Goal: Information Seeking & Learning: Learn about a topic

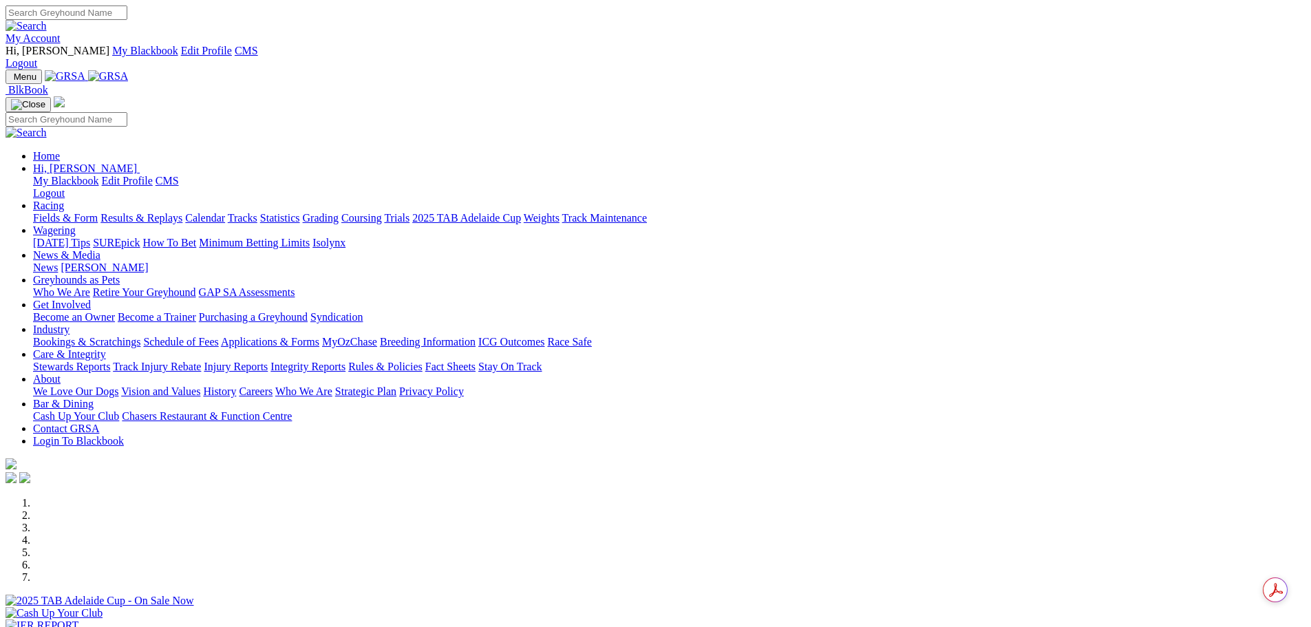
click at [100, 249] on link "News & Media" at bounding box center [66, 255] width 67 height 12
click at [58, 261] on link "News" at bounding box center [45, 267] width 25 height 12
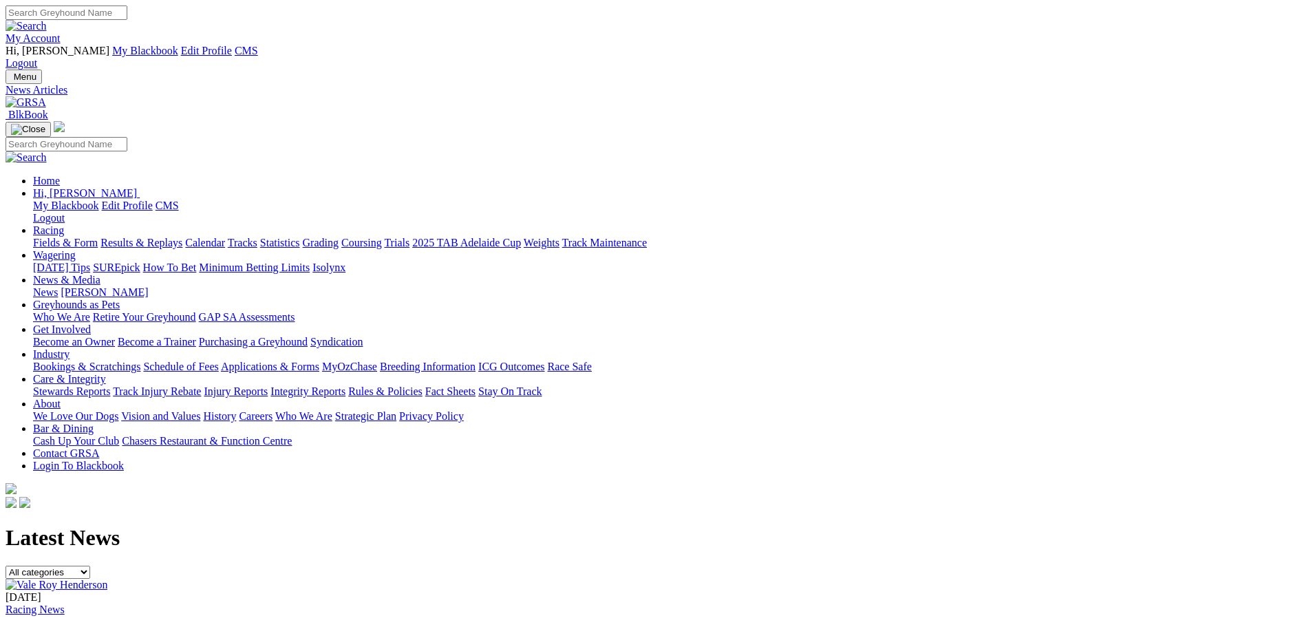
click at [61, 32] on link "My Account" at bounding box center [33, 38] width 55 height 12
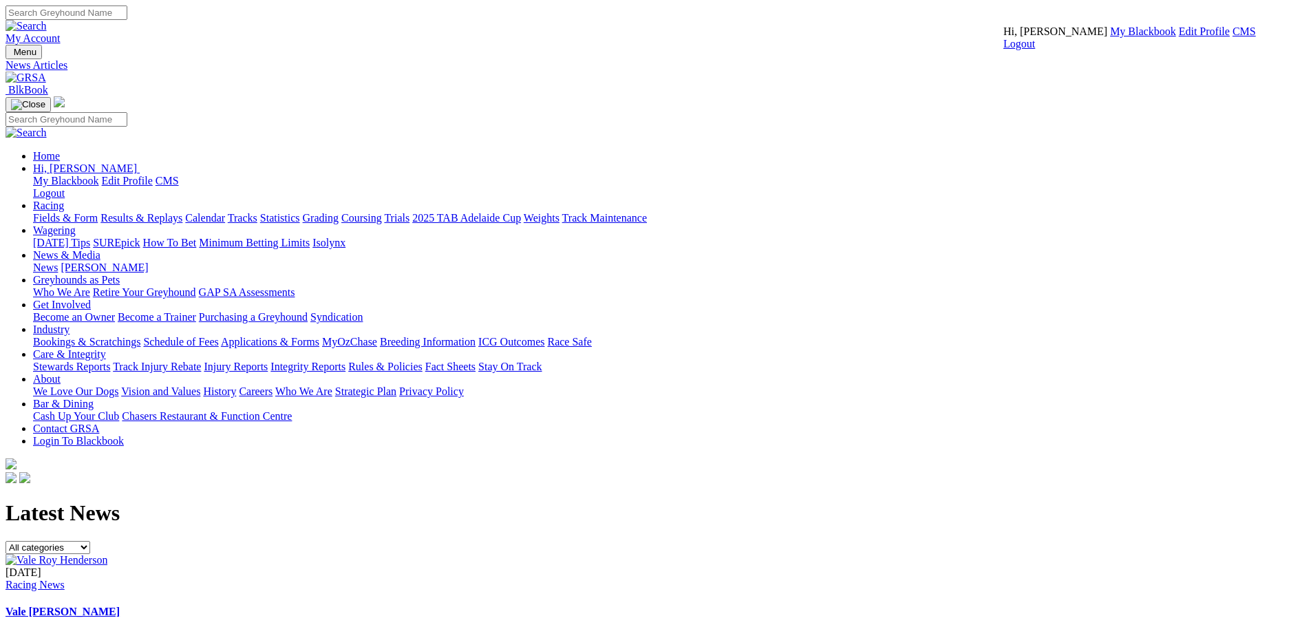
click at [1232, 37] on link "CMS" at bounding box center [1243, 31] width 23 height 12
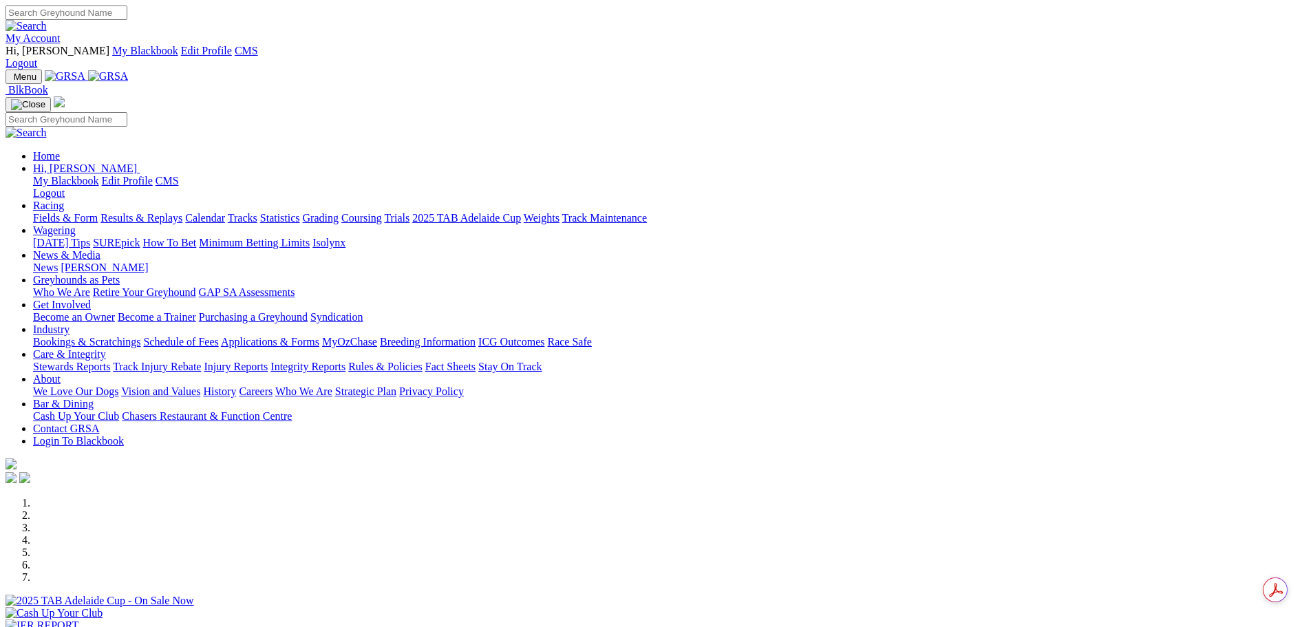
click at [100, 249] on link "News & Media" at bounding box center [66, 255] width 67 height 12
click at [58, 261] on link "News" at bounding box center [45, 267] width 25 height 12
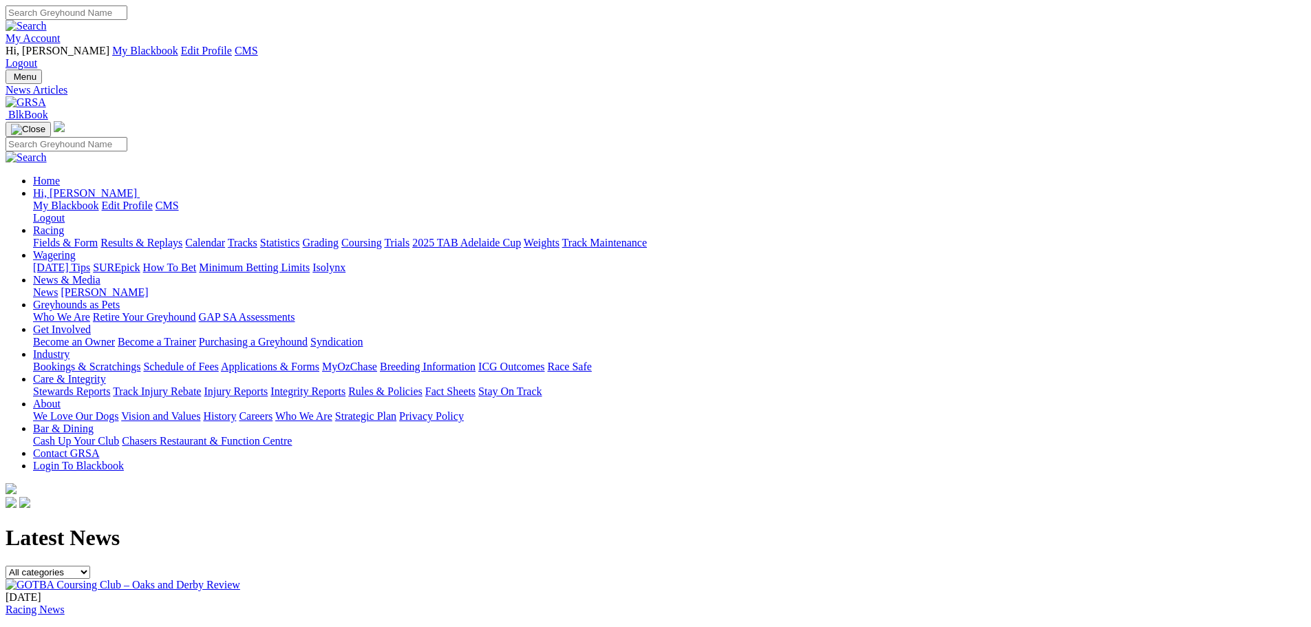
click at [242, 626] on link "GOTBA Coursing Club – Oaks and Derby Review" at bounding box center [124, 636] width 237 height 12
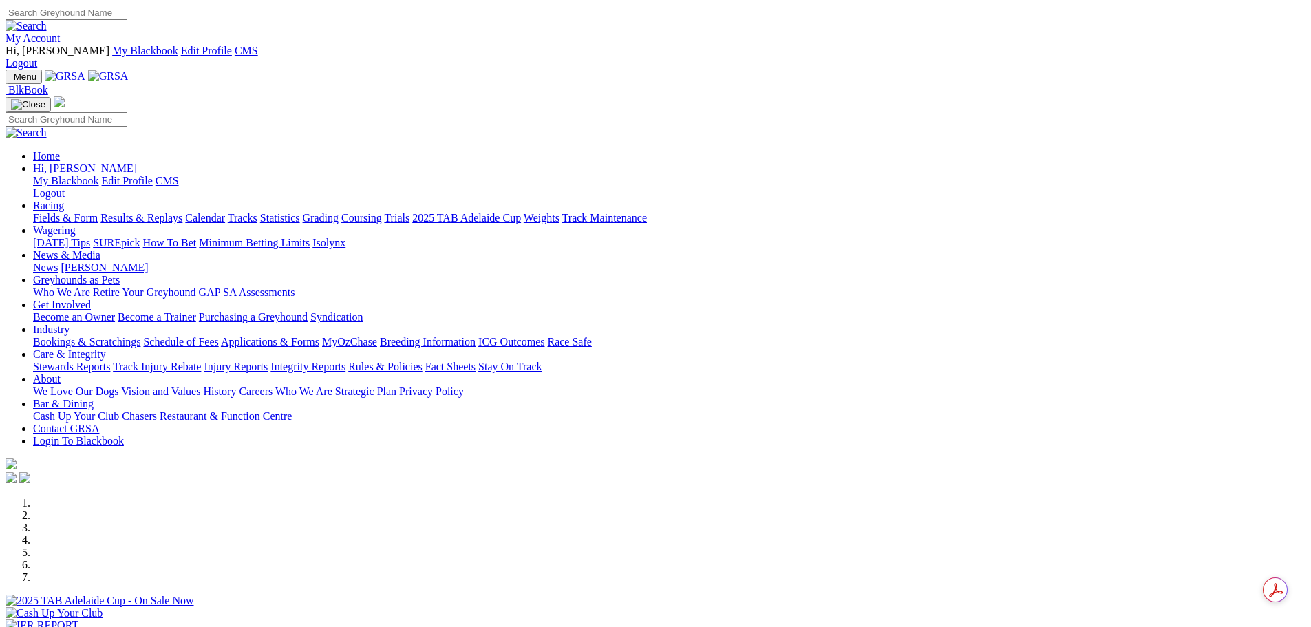
click at [61, 32] on link "My Account" at bounding box center [33, 38] width 55 height 12
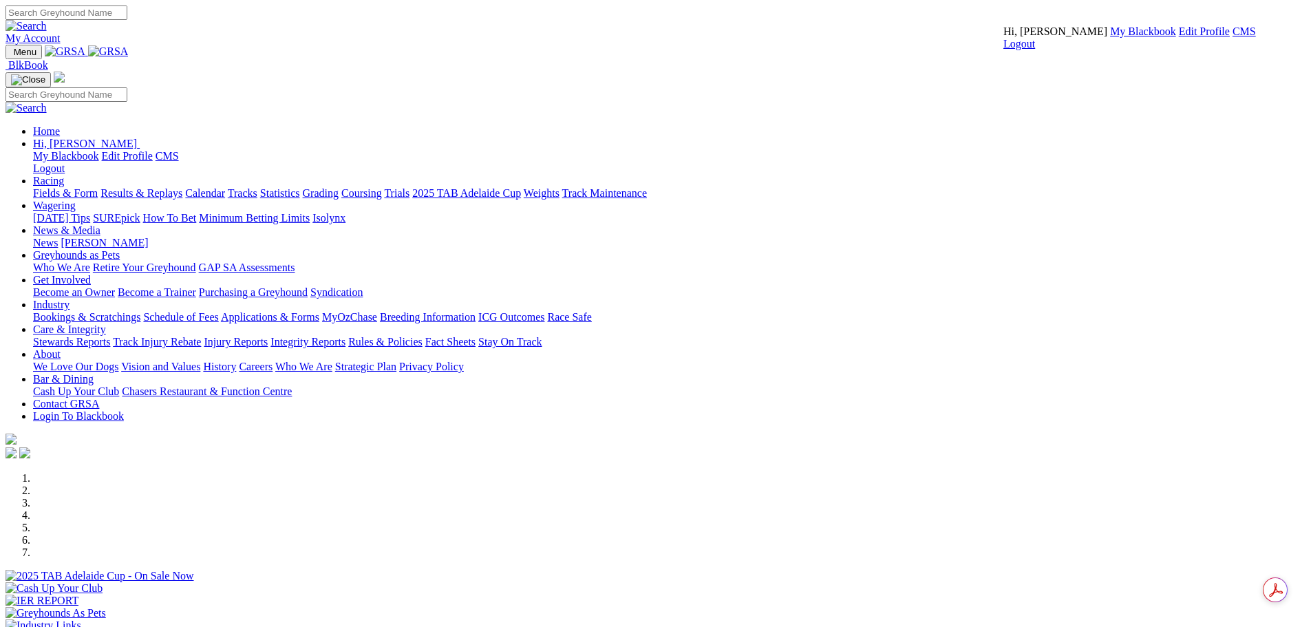
click at [1232, 37] on link "CMS" at bounding box center [1243, 31] width 23 height 12
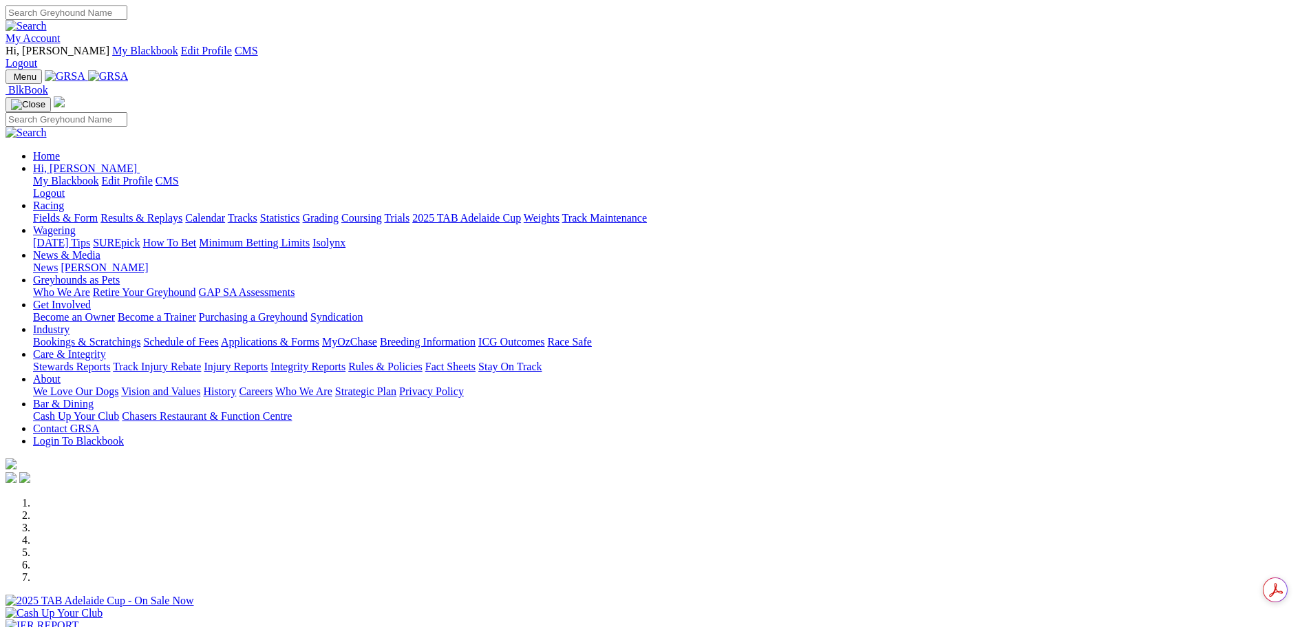
click at [100, 249] on link "News & Media" at bounding box center [66, 255] width 67 height 12
click at [58, 261] on link "News" at bounding box center [45, 267] width 25 height 12
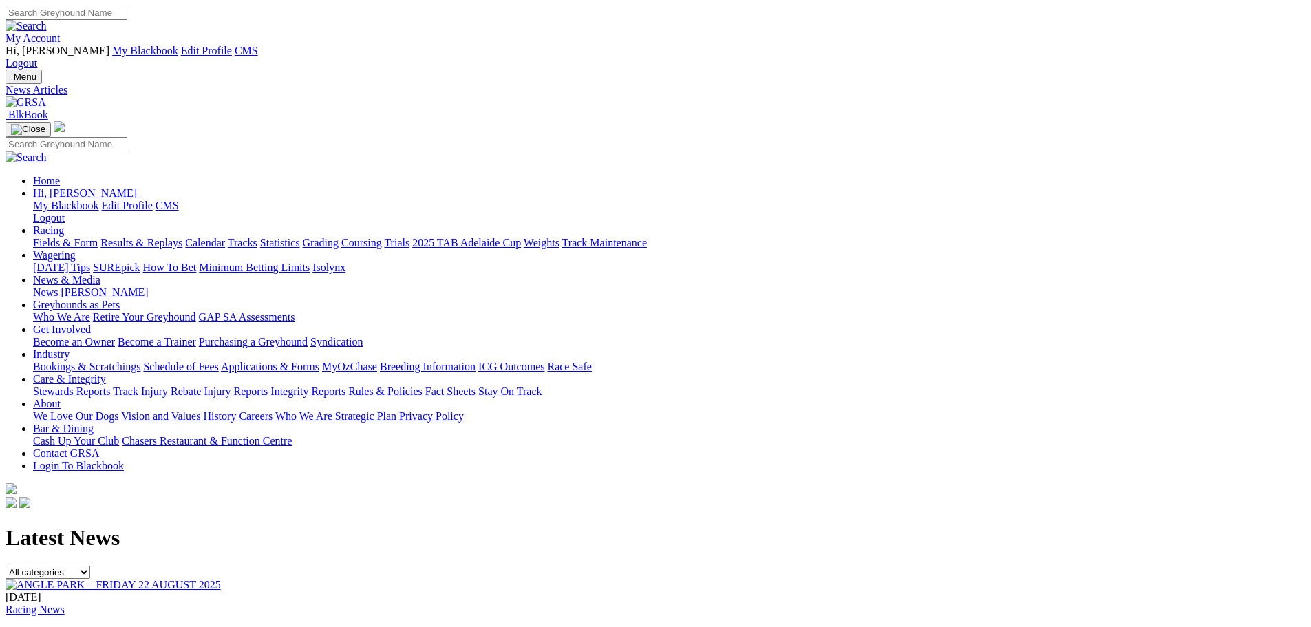
click at [126, 626] on link "ANGLE PARK – [DATE]" at bounding box center [66, 636] width 120 height 12
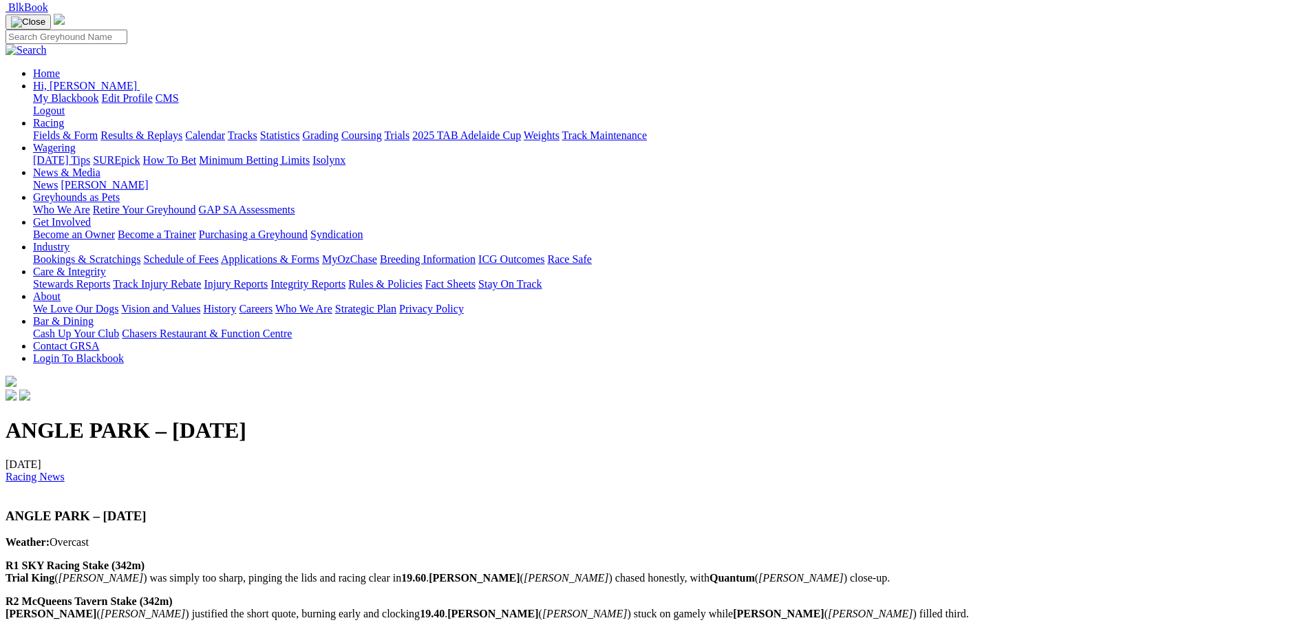
scroll to position [275, 0]
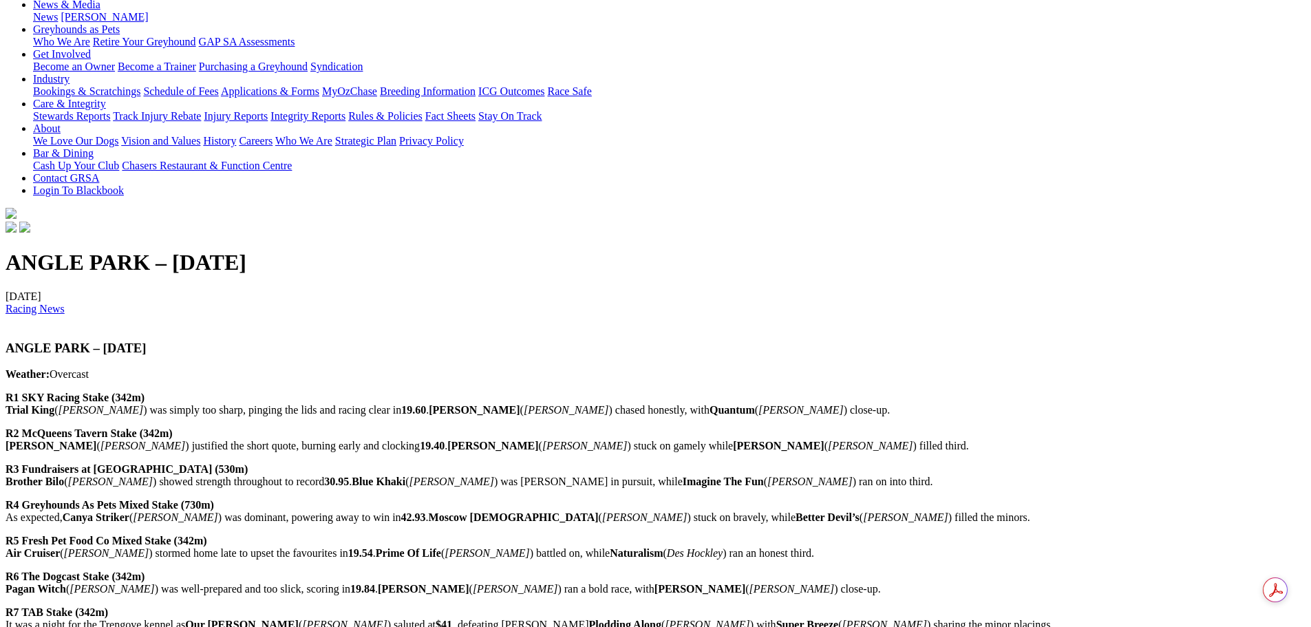
click at [328, 341] on h3 "ANGLE PARK – [DATE]" at bounding box center [656, 348] width 1300 height 15
copy div "ANGLE PARK – [DATE]"
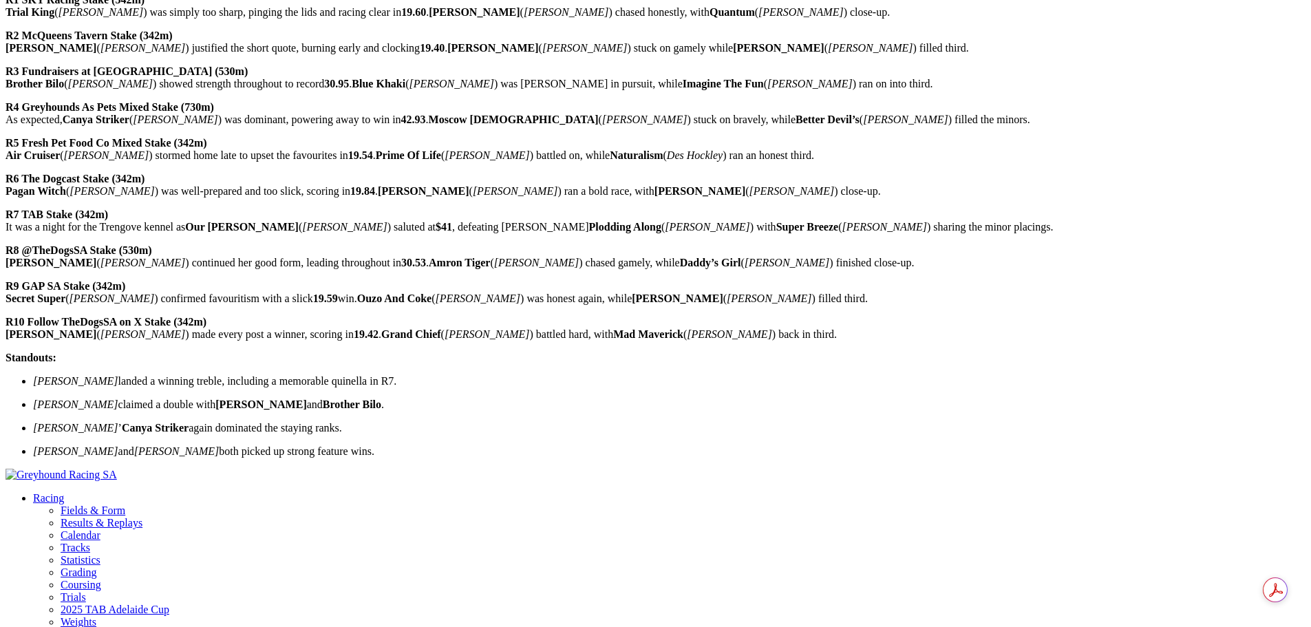
scroll to position [826, 0]
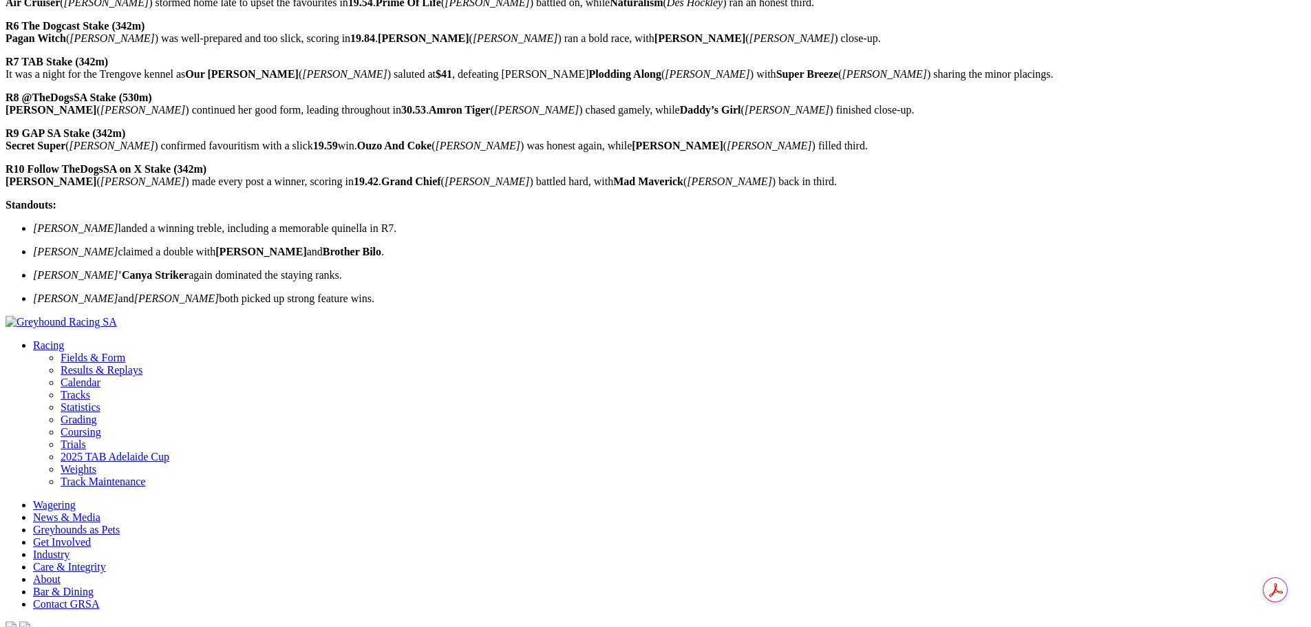
drag, startPoint x: 502, startPoint y: 281, endPoint x: 199, endPoint y: 184, distance: 317.9
click at [199, 184] on div "ANGLE PARK – FRIDAY 22 AUGUST 2025 25/08/2025 Racing News ANGLE PARK – FRIDAY 2…" at bounding box center [656, 1] width 1300 height 605
copy div "Standouts: Clint Trengove landed a winning treble, including a memorable quinel…"
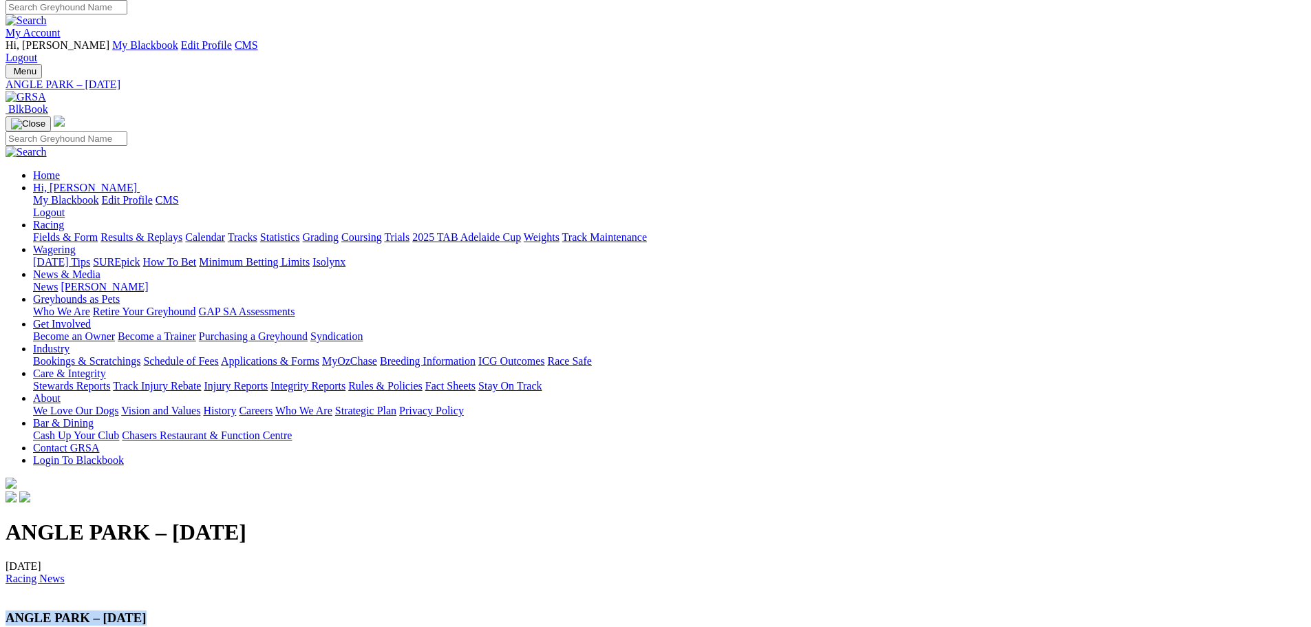
scroll to position [0, 0]
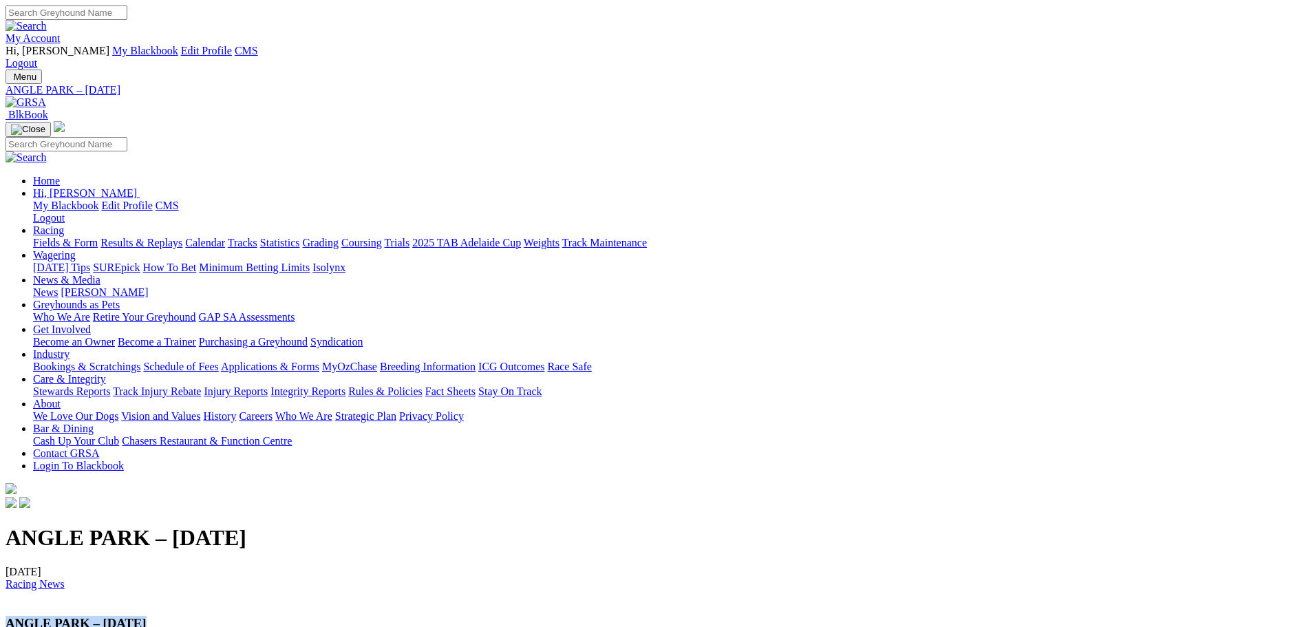
click at [58, 286] on link "News" at bounding box center [45, 292] width 25 height 12
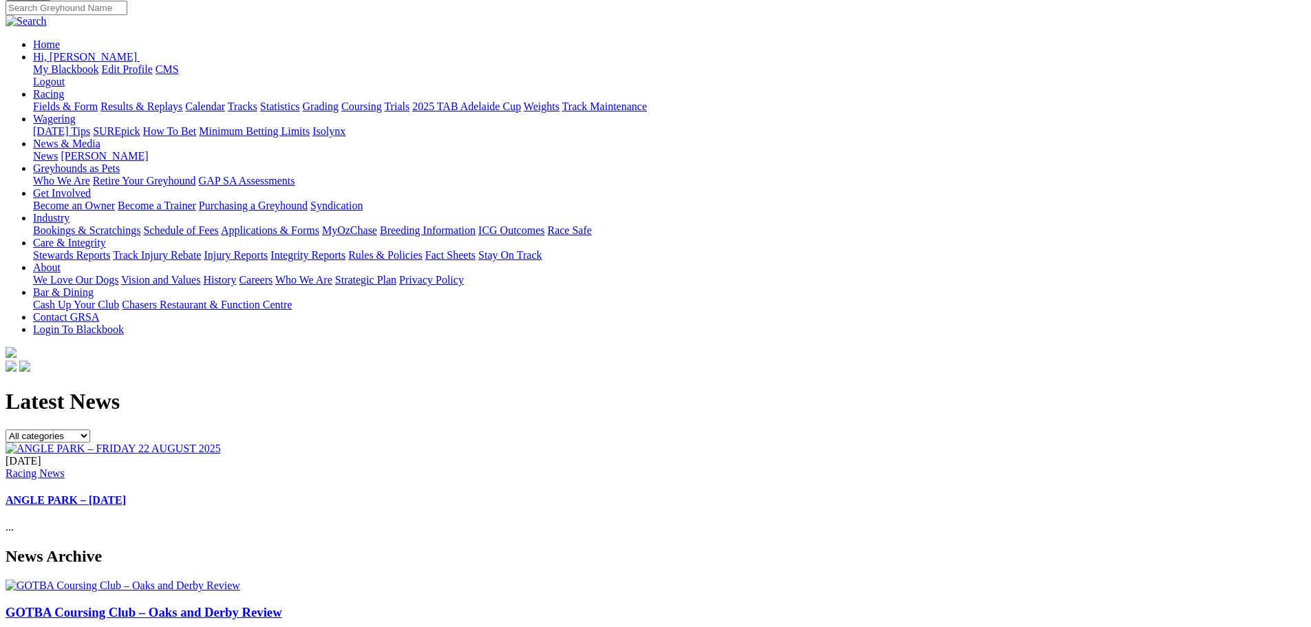
scroll to position [138, 0]
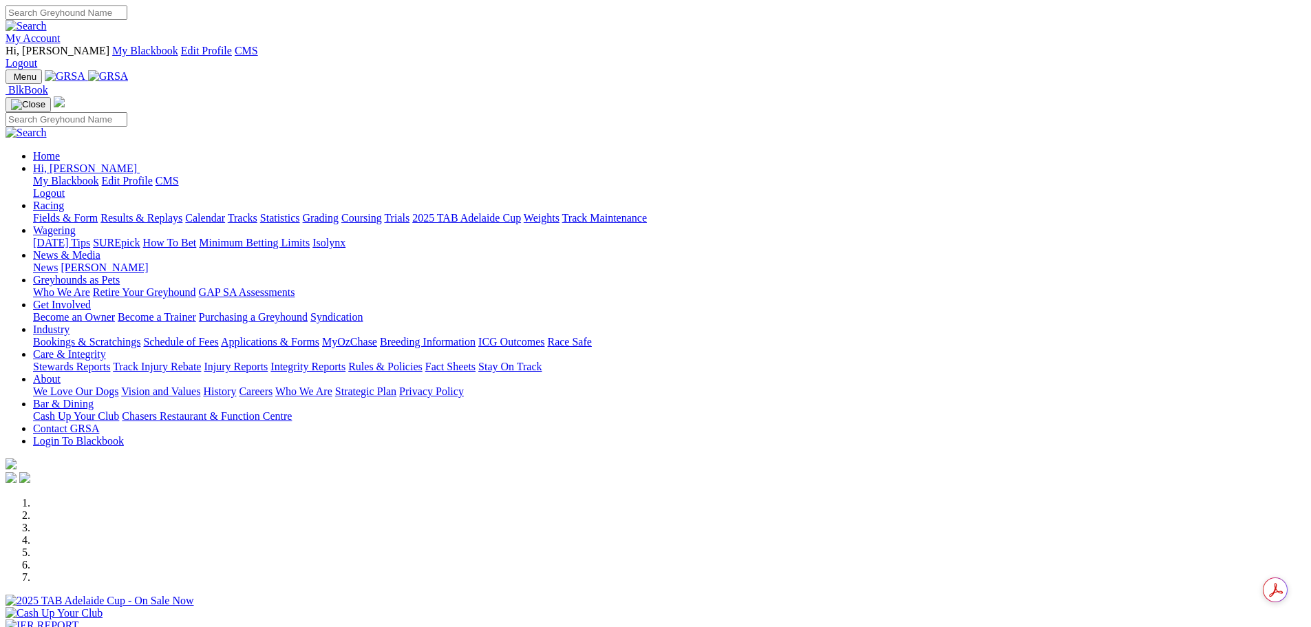
click at [61, 32] on link "My Account" at bounding box center [33, 38] width 55 height 12
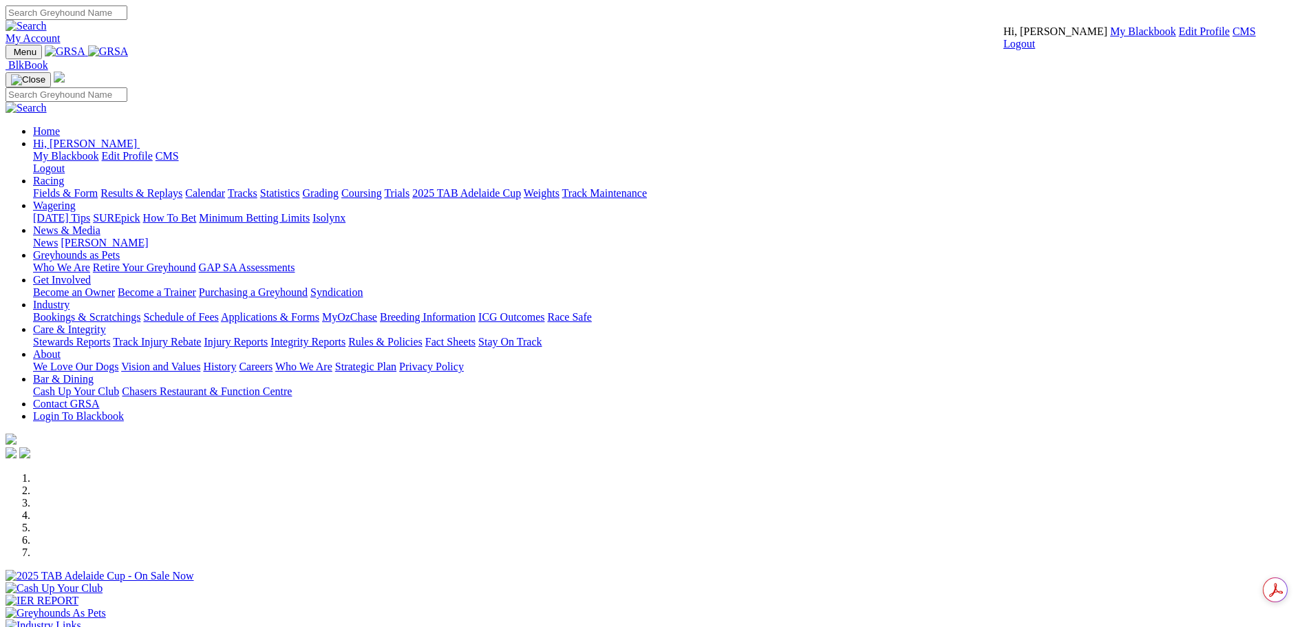
click at [1232, 37] on link "CMS" at bounding box center [1243, 31] width 23 height 12
